Goal: Transaction & Acquisition: Obtain resource

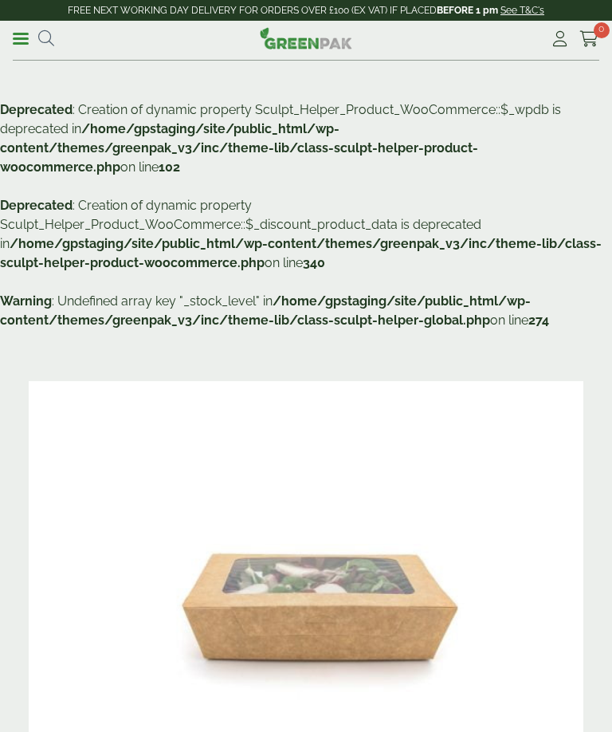
click at [405, 586] on img at bounding box center [306, 566] width 555 height 370
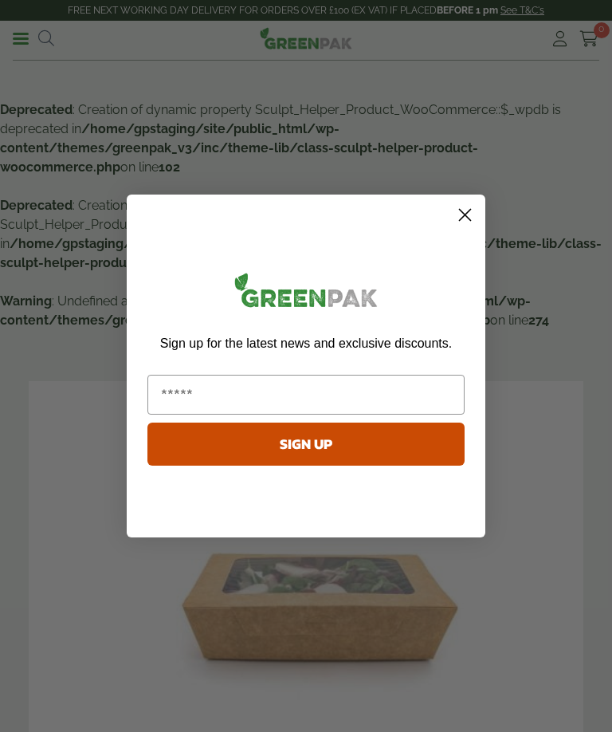
click at [461, 217] on circle "Close dialog" at bounding box center [465, 215] width 26 height 26
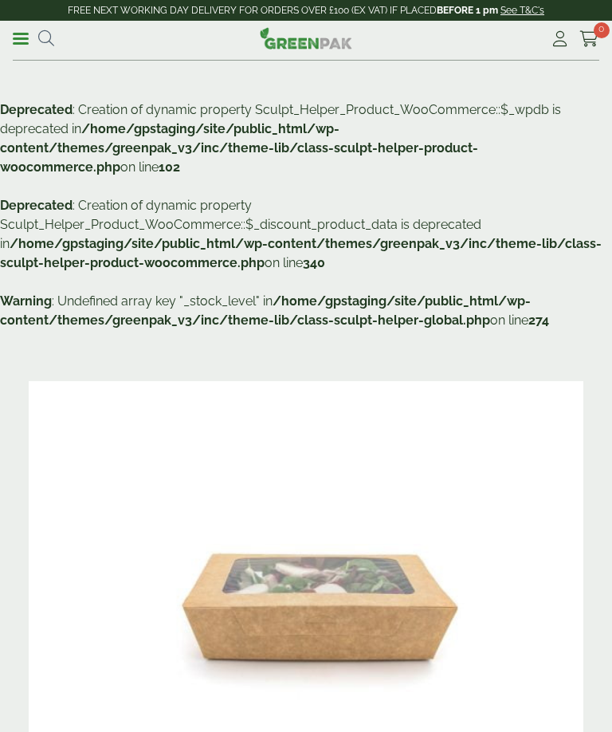
click at [23, 34] on link "Menu" at bounding box center [21, 37] width 16 height 16
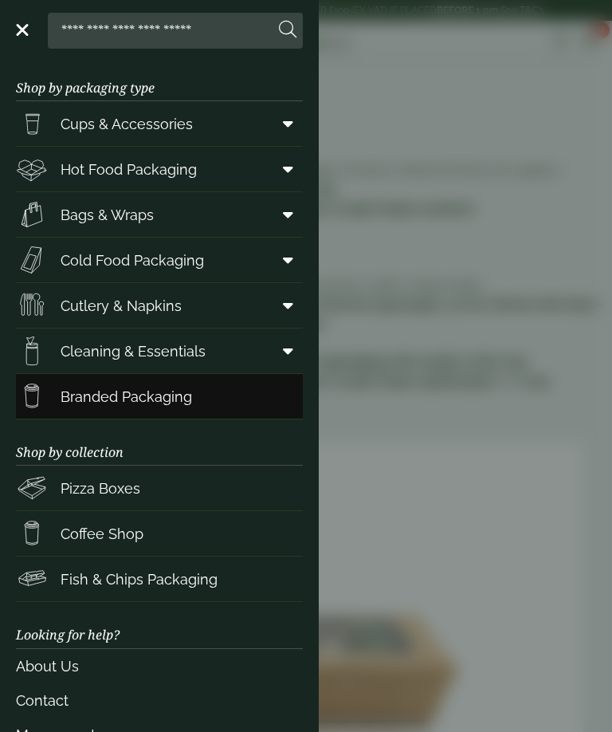
click at [295, 174] on span at bounding box center [285, 169] width 36 height 30
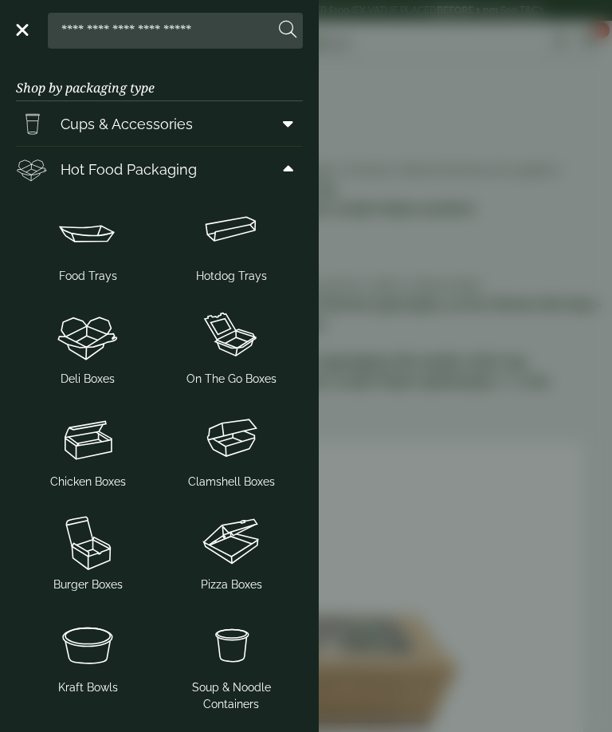
click at [245, 478] on span "Clamshell Boxes" at bounding box center [231, 481] width 87 height 17
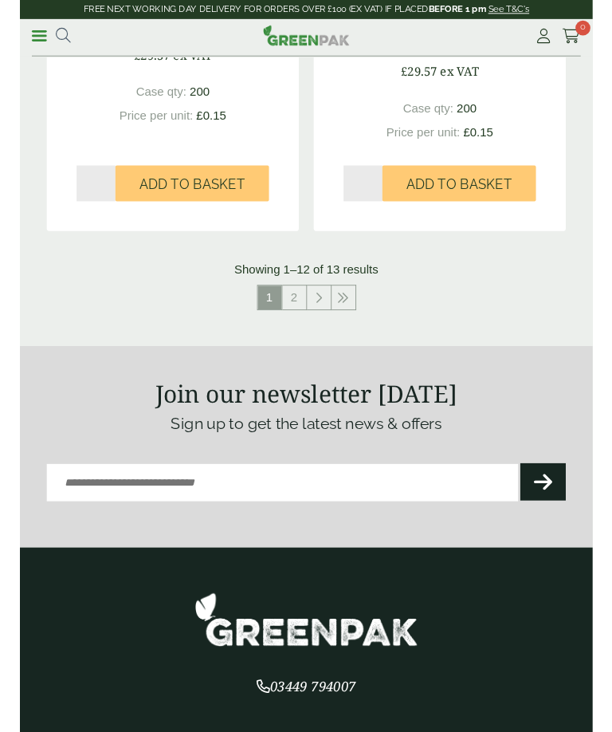
scroll to position [2892, 0]
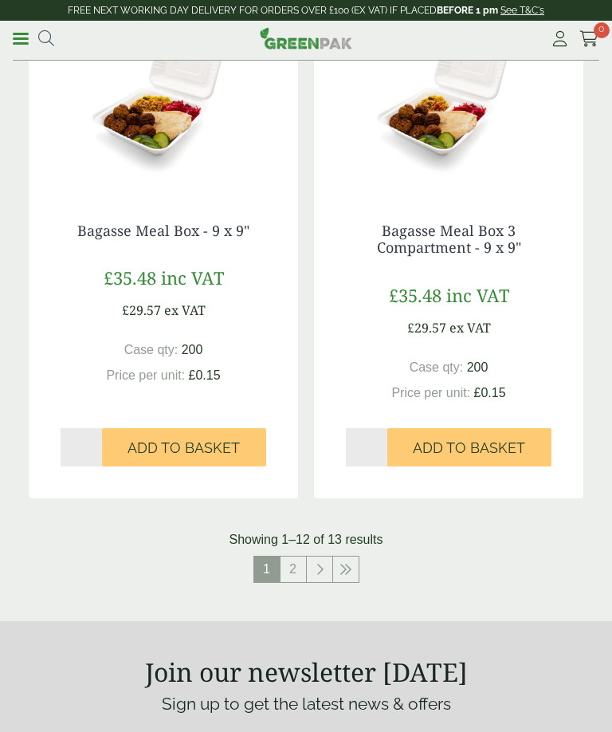
click at [331, 560] on link at bounding box center [320, 569] width 26 height 26
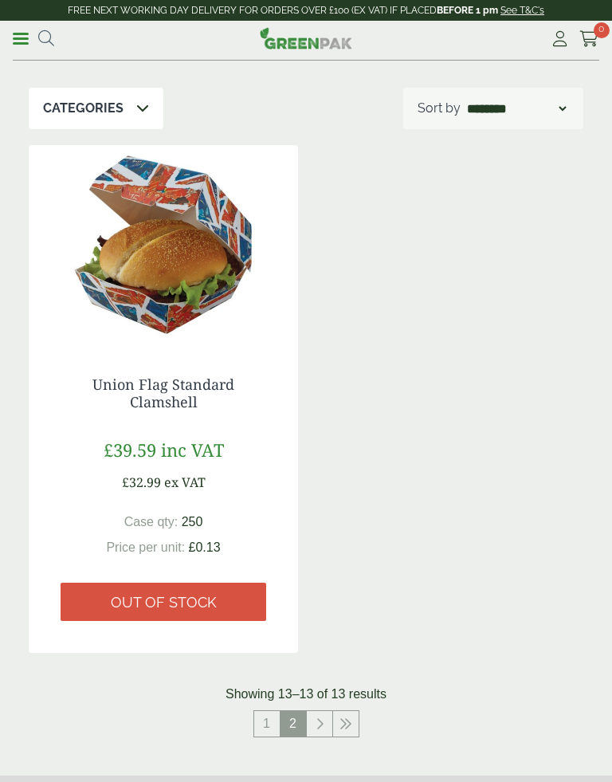
scroll to position [152, 0]
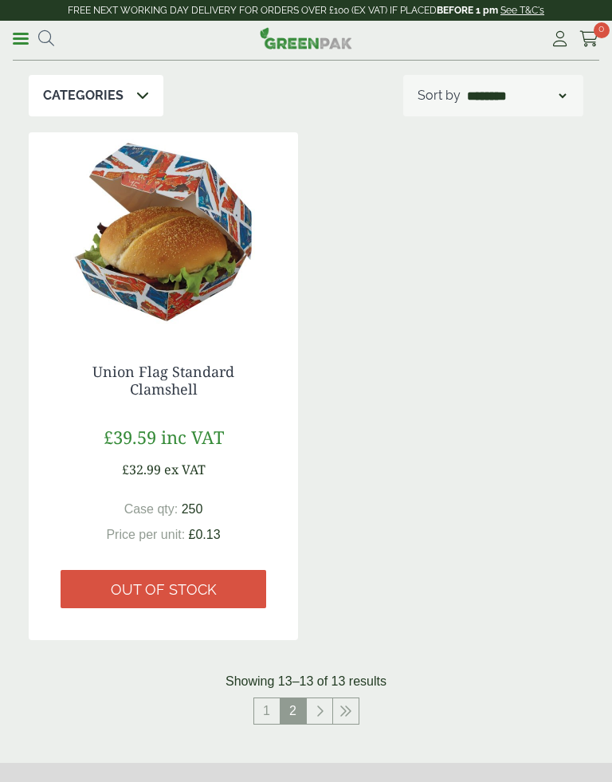
click at [274, 703] on link "1" at bounding box center [267, 711] width 26 height 26
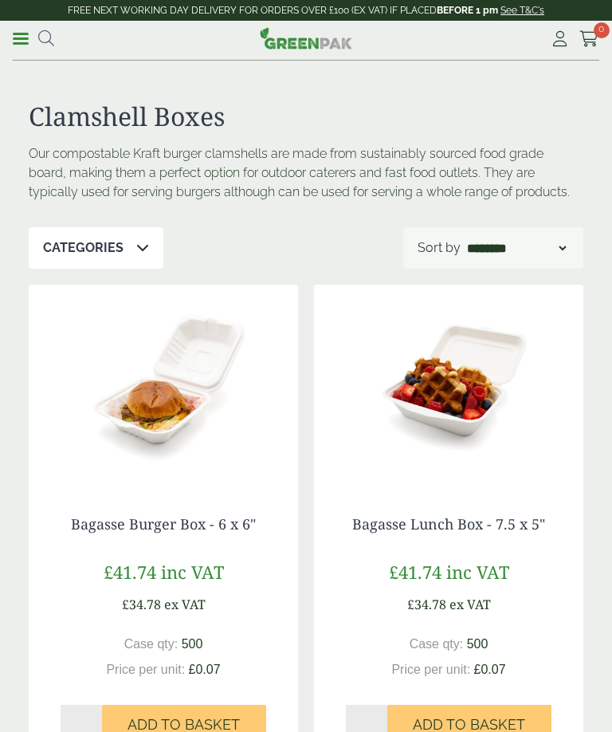
click at [145, 246] on icon at bounding box center [142, 247] width 13 height 13
click at [27, 30] on link "Menu" at bounding box center [21, 37] width 16 height 16
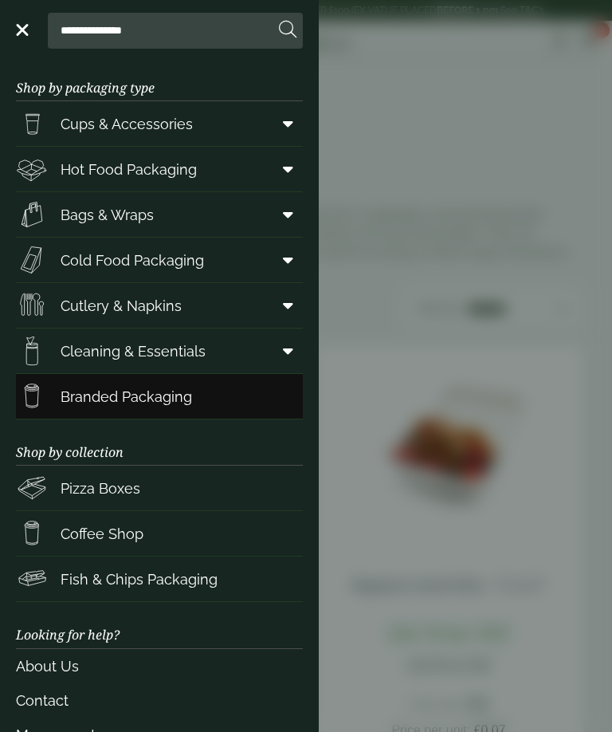
click at [296, 163] on span at bounding box center [285, 169] width 36 height 30
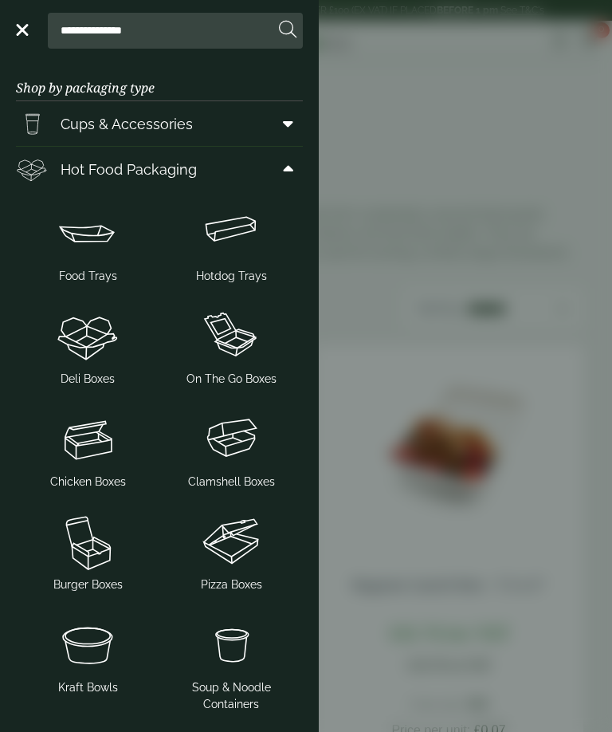
click at [248, 358] on img at bounding box center [231, 336] width 131 height 64
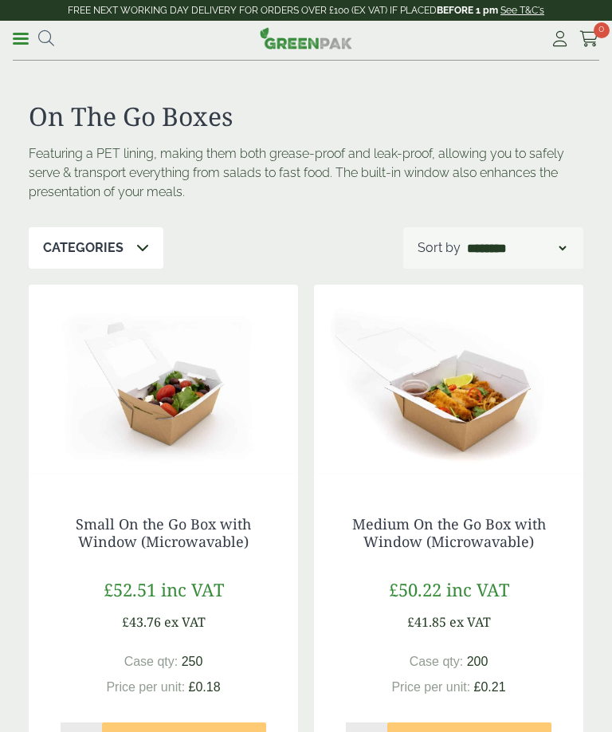
click at [162, 404] on img at bounding box center [163, 384] width 269 height 199
click at [160, 623] on p "£43.76 ex VAT" at bounding box center [164, 621] width 84 height 19
click at [159, 577] on p "£52.51 inc VAT" at bounding box center [164, 589] width 120 height 26
click at [164, 722] on button "Add to Basket" at bounding box center [184, 741] width 164 height 38
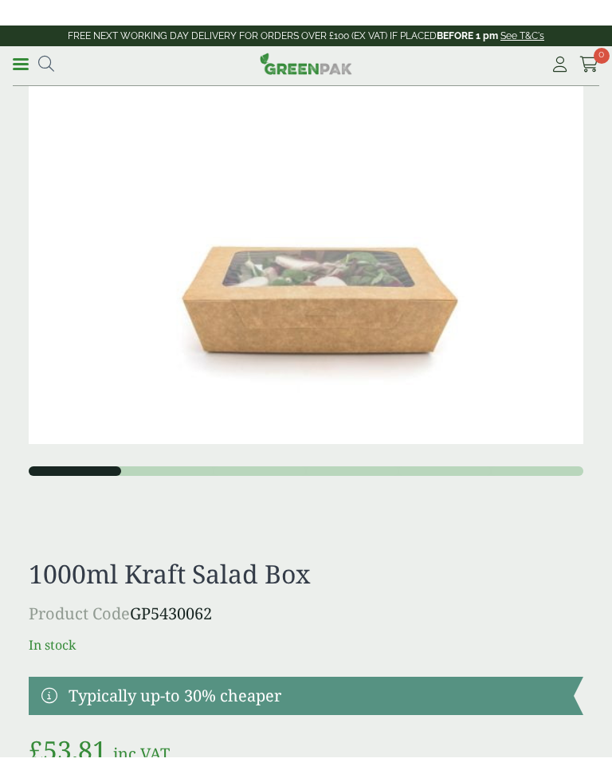
scroll to position [607, 0]
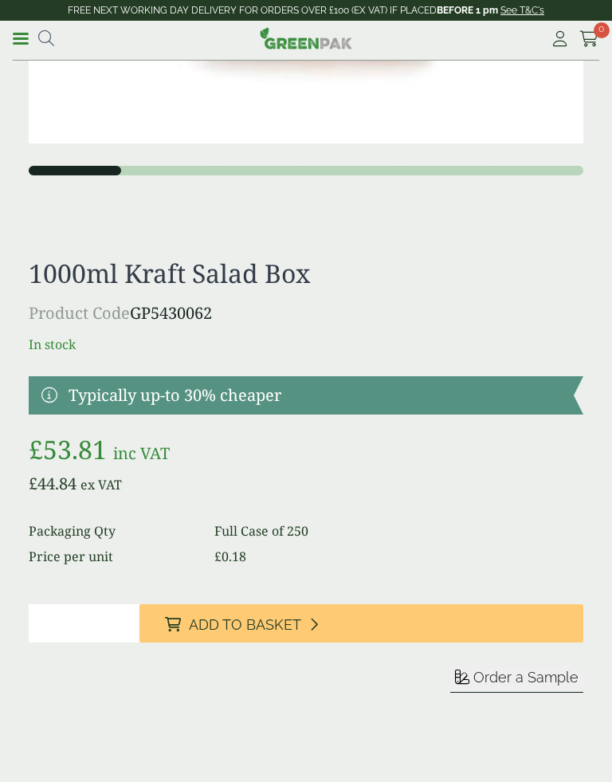
click at [552, 685] on span "Order a Sample" at bounding box center [525, 677] width 105 height 17
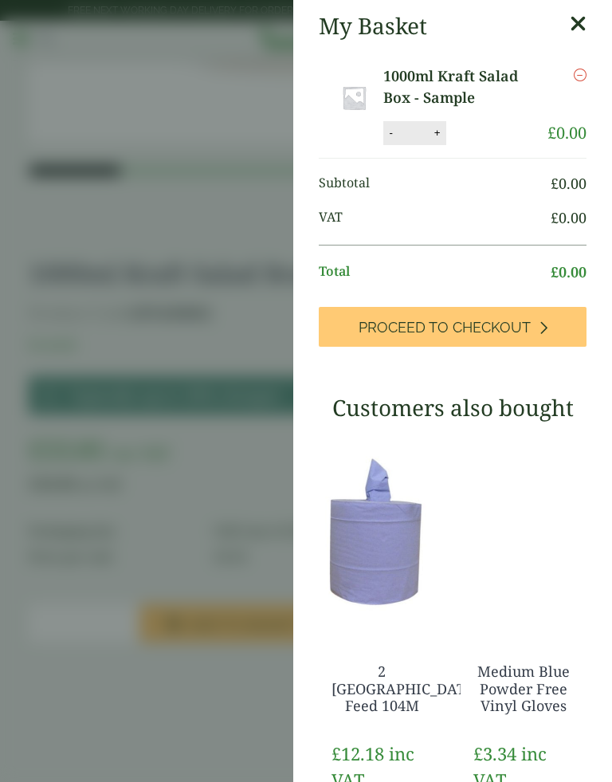
scroll to position [29, 0]
